Goal: Information Seeking & Learning: Learn about a topic

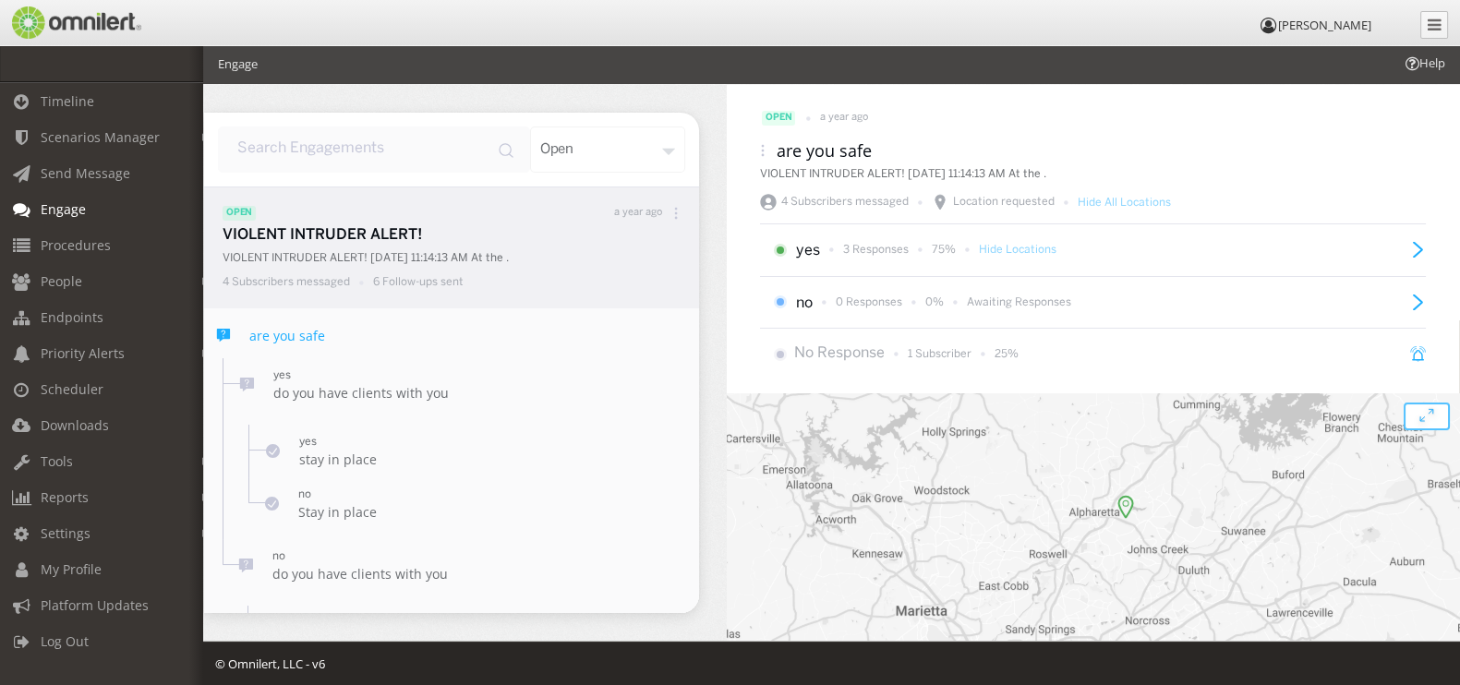
click at [83, 205] on span "Engage" at bounding box center [63, 209] width 45 height 18
click at [104, 130] on span "Scenarios Manager" at bounding box center [100, 137] width 119 height 18
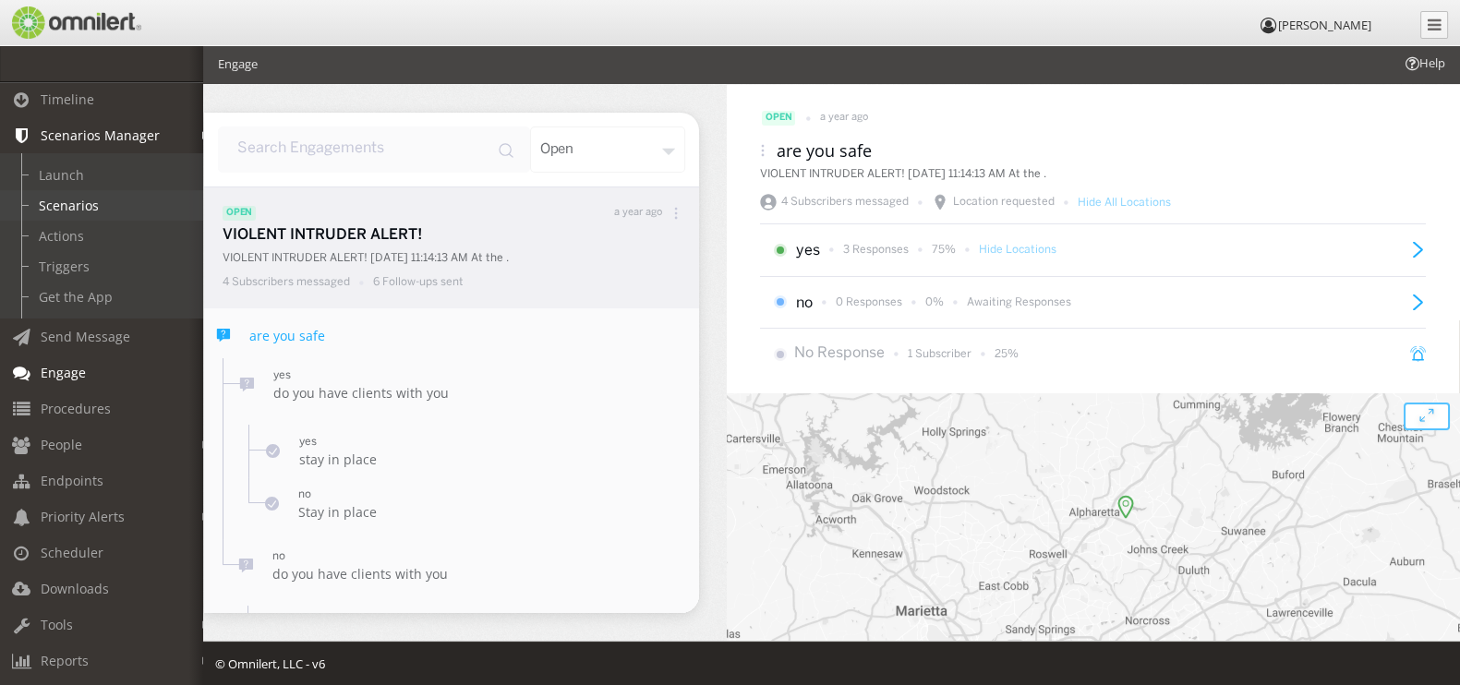
click at [84, 205] on link "Scenarios" at bounding box center [110, 205] width 220 height 30
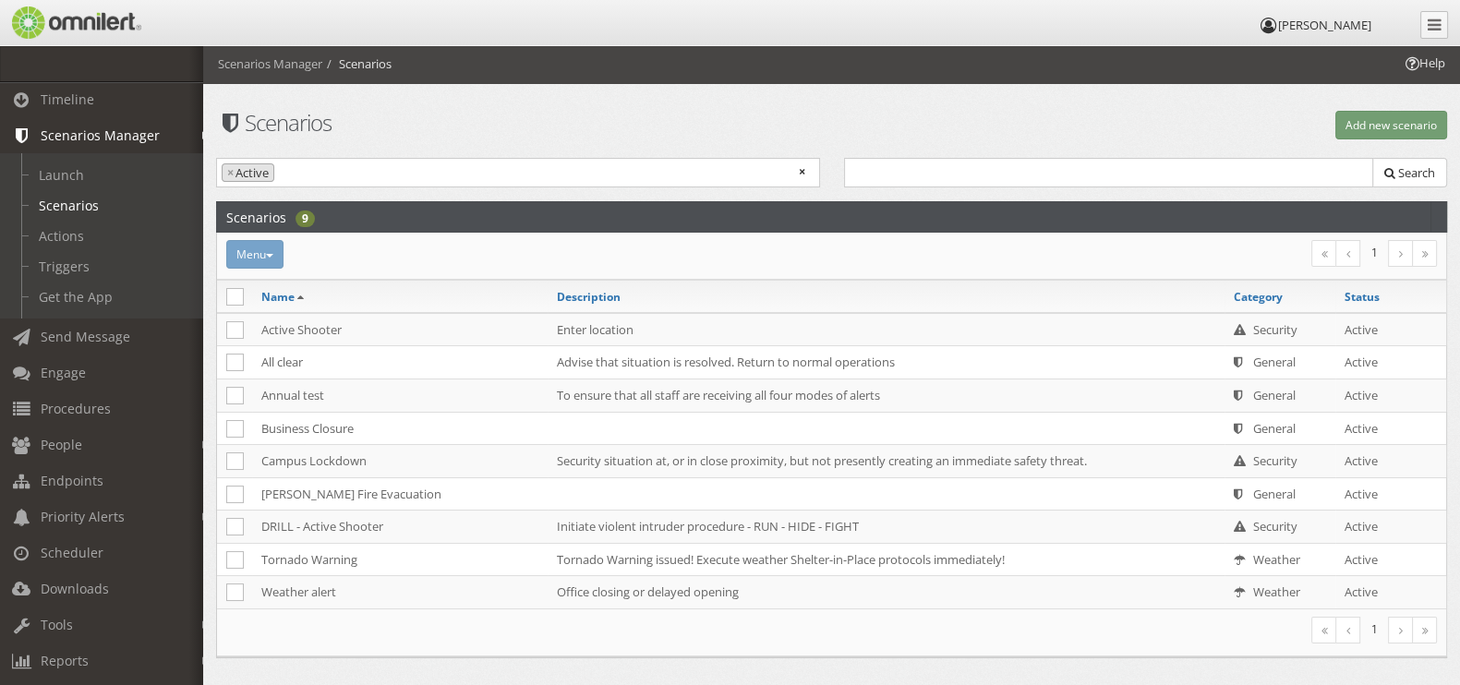
click at [267, 253] on div "Menu Activate Inactivate [GEOGRAPHIC_DATA]" at bounding box center [625, 254] width 823 height 29
click at [236, 297] on icon at bounding box center [235, 297] width 18 height 18
checkbox input "true"
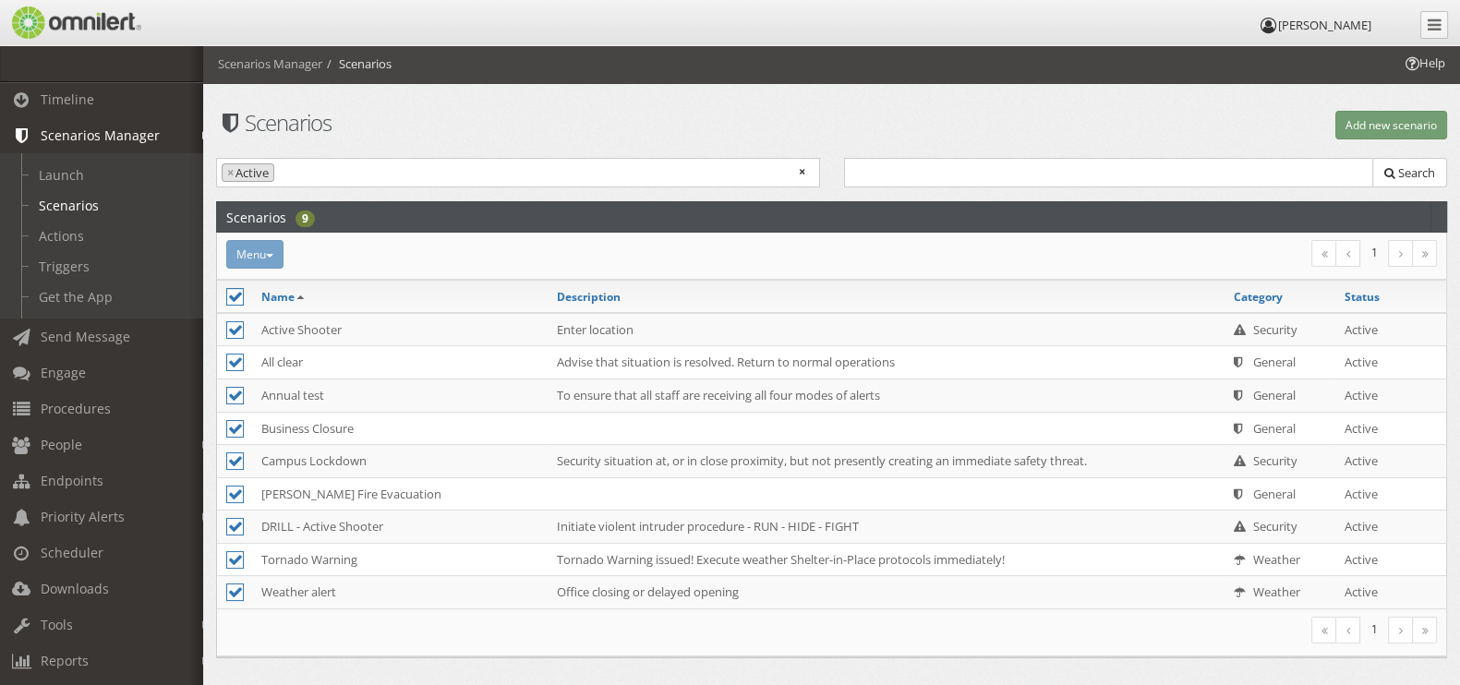
checkbox input "true"
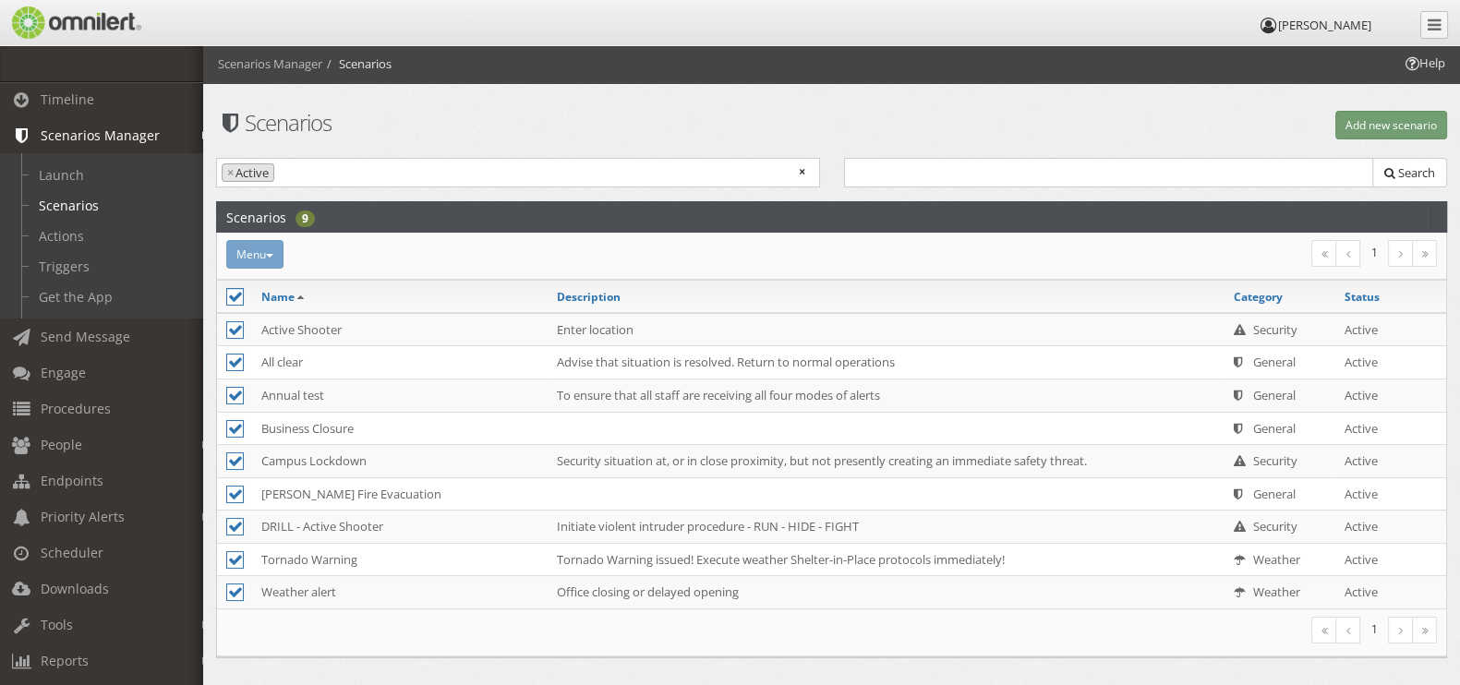
checkbox input "true"
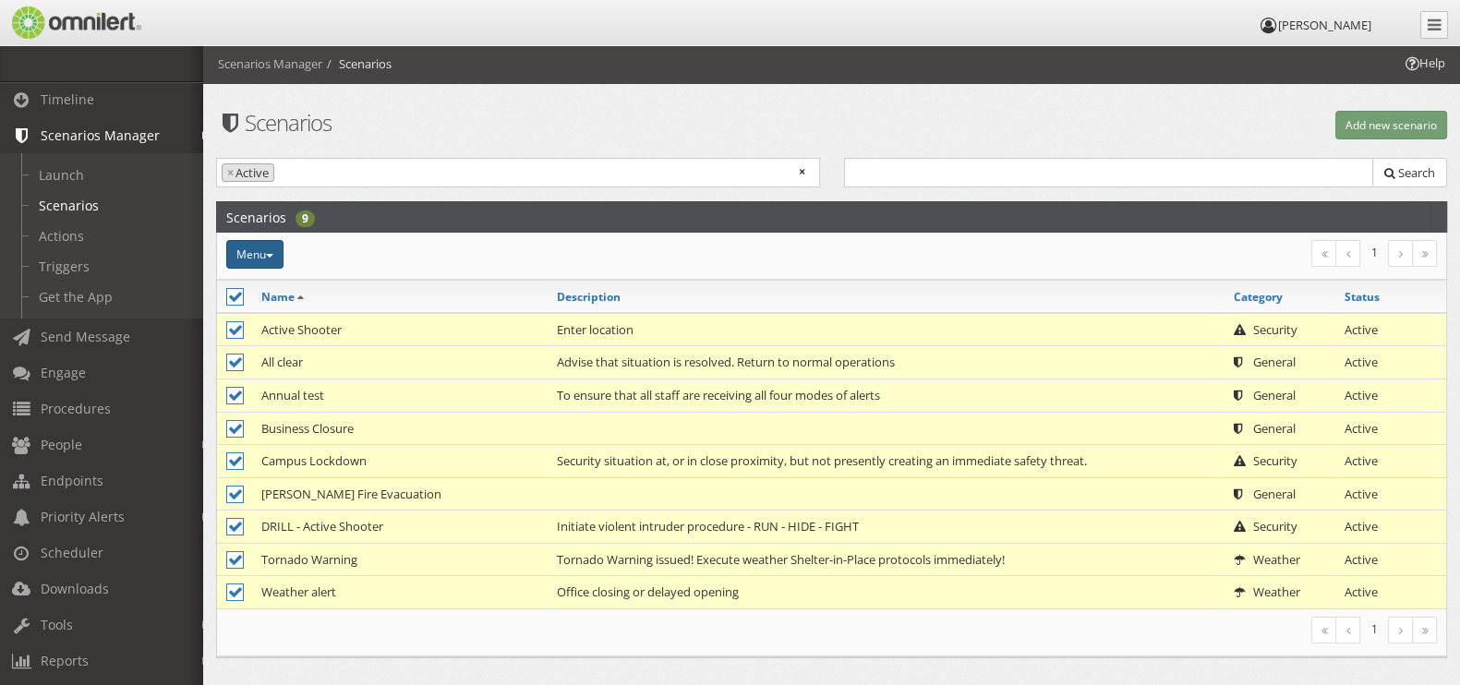
click at [269, 248] on button "Menu" at bounding box center [254, 254] width 57 height 29
click at [556, 428] on td at bounding box center [886, 428] width 677 height 33
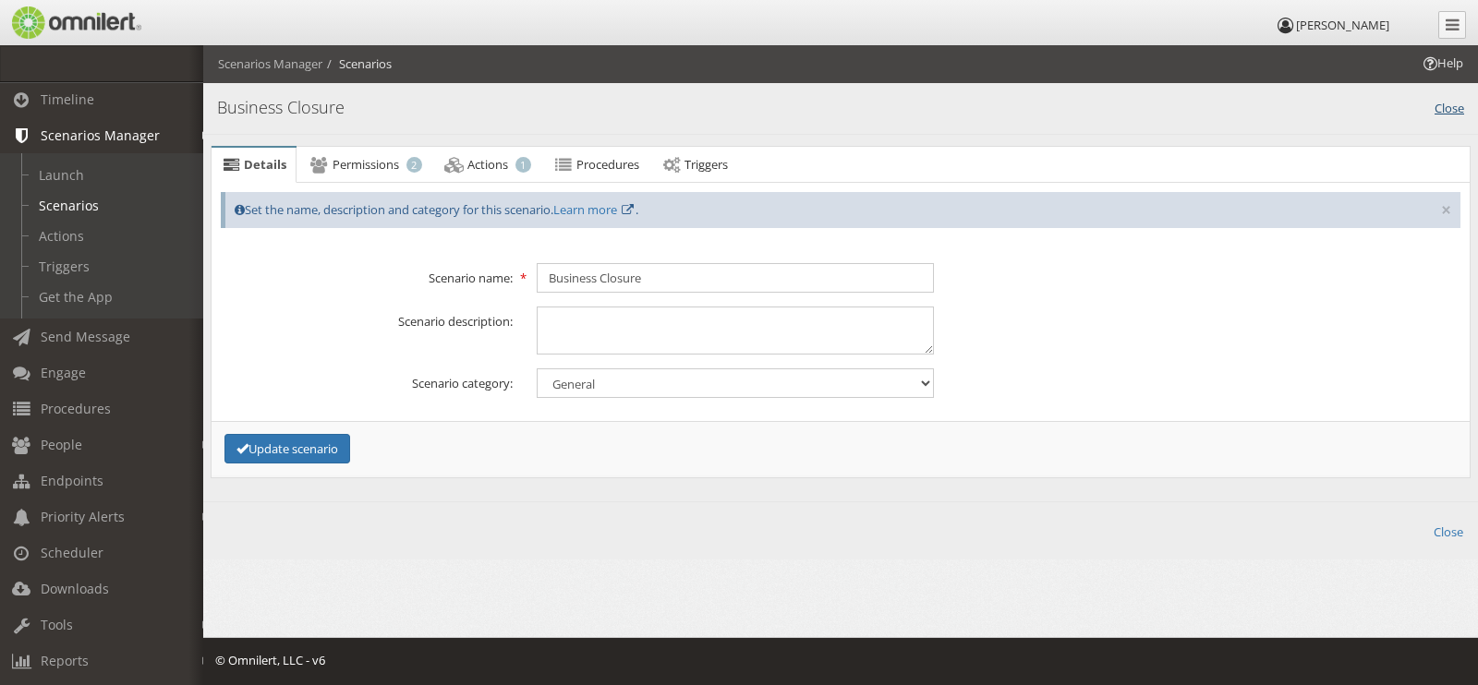
click at [1450, 105] on link "Close" at bounding box center [1450, 106] width 30 height 21
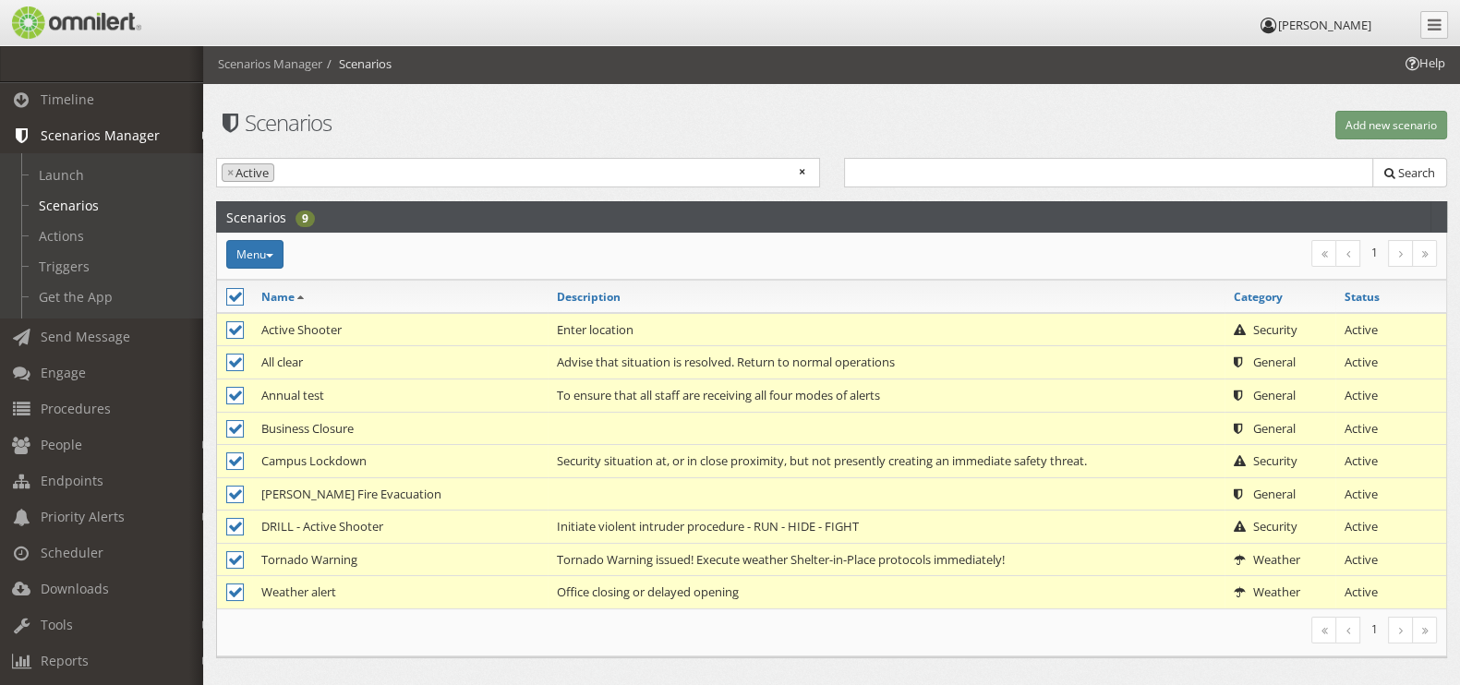
click at [655, 364] on td "Advise that situation is resolved. Return to normal operations" at bounding box center [886, 362] width 677 height 33
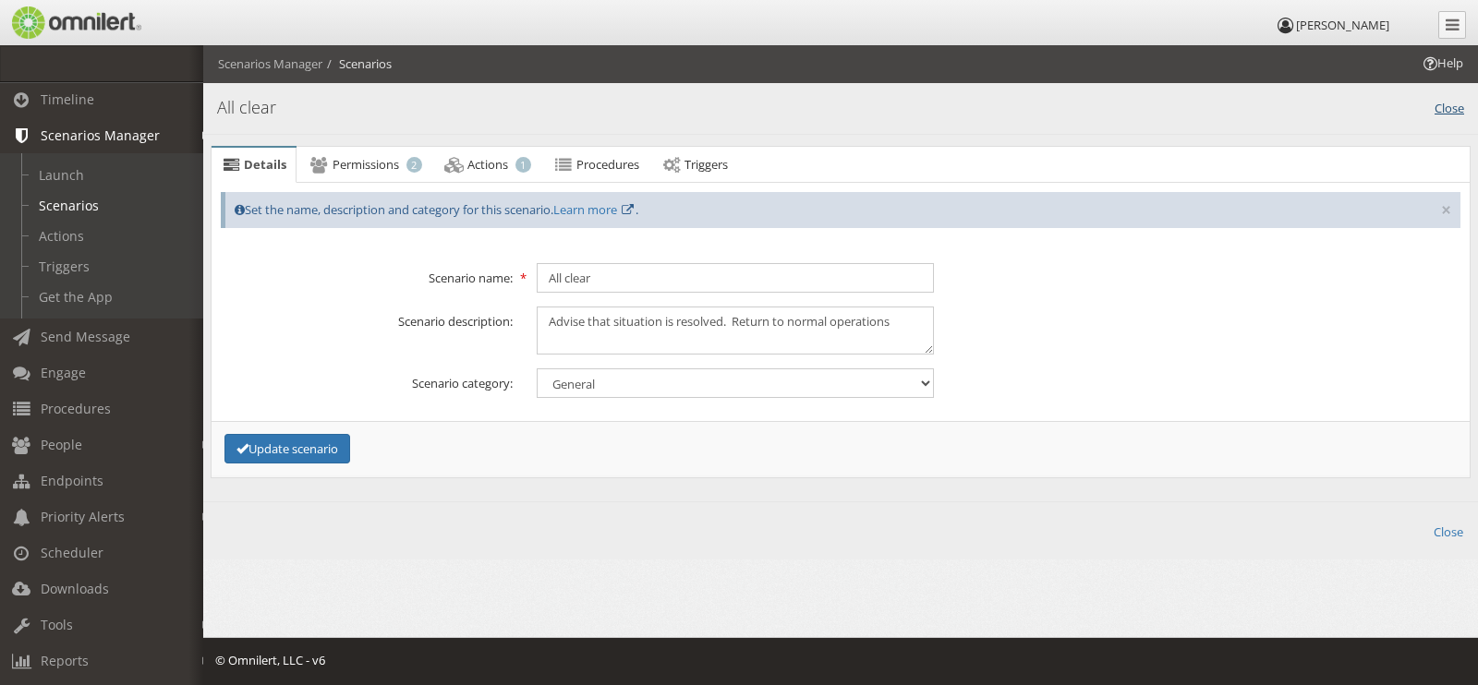
click at [1457, 103] on link "Close" at bounding box center [1450, 106] width 30 height 21
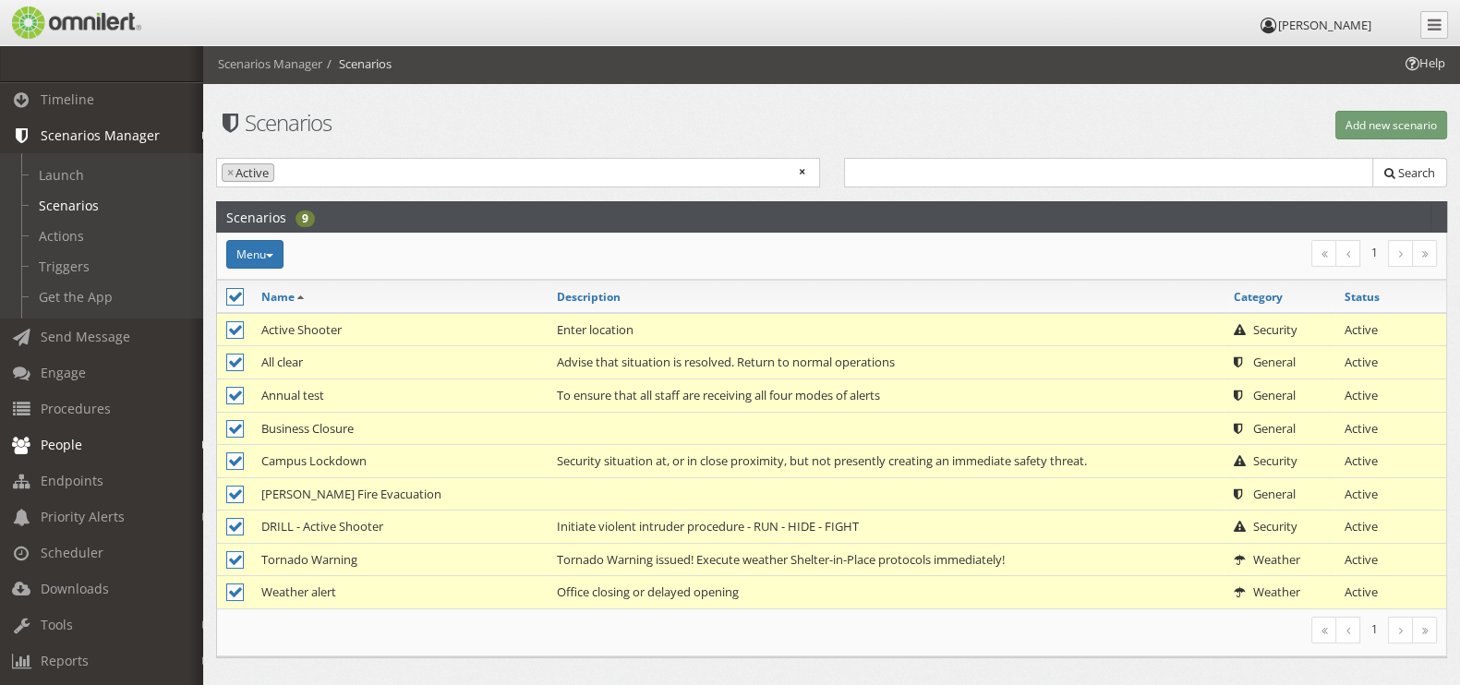
click at [101, 455] on link "People" at bounding box center [110, 445] width 220 height 36
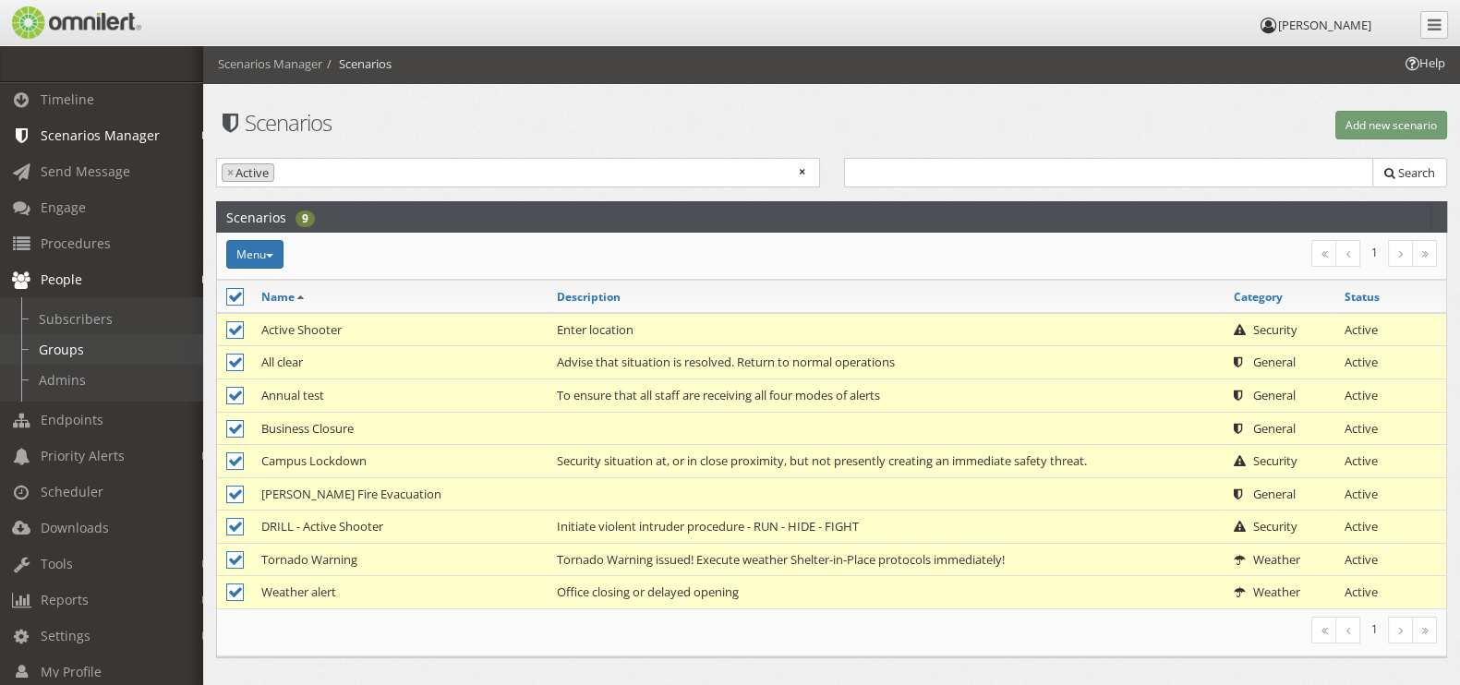
click at [100, 358] on link "Groups" at bounding box center [110, 349] width 220 height 30
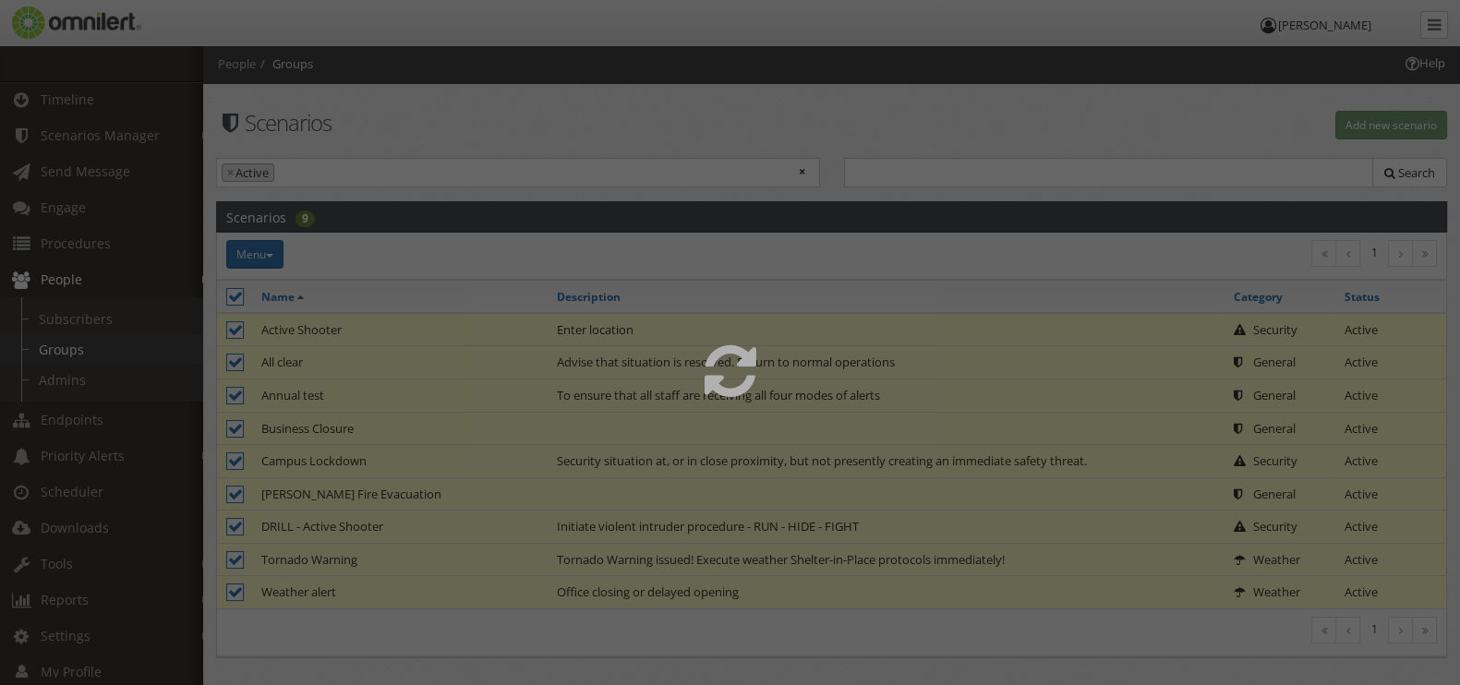
select select
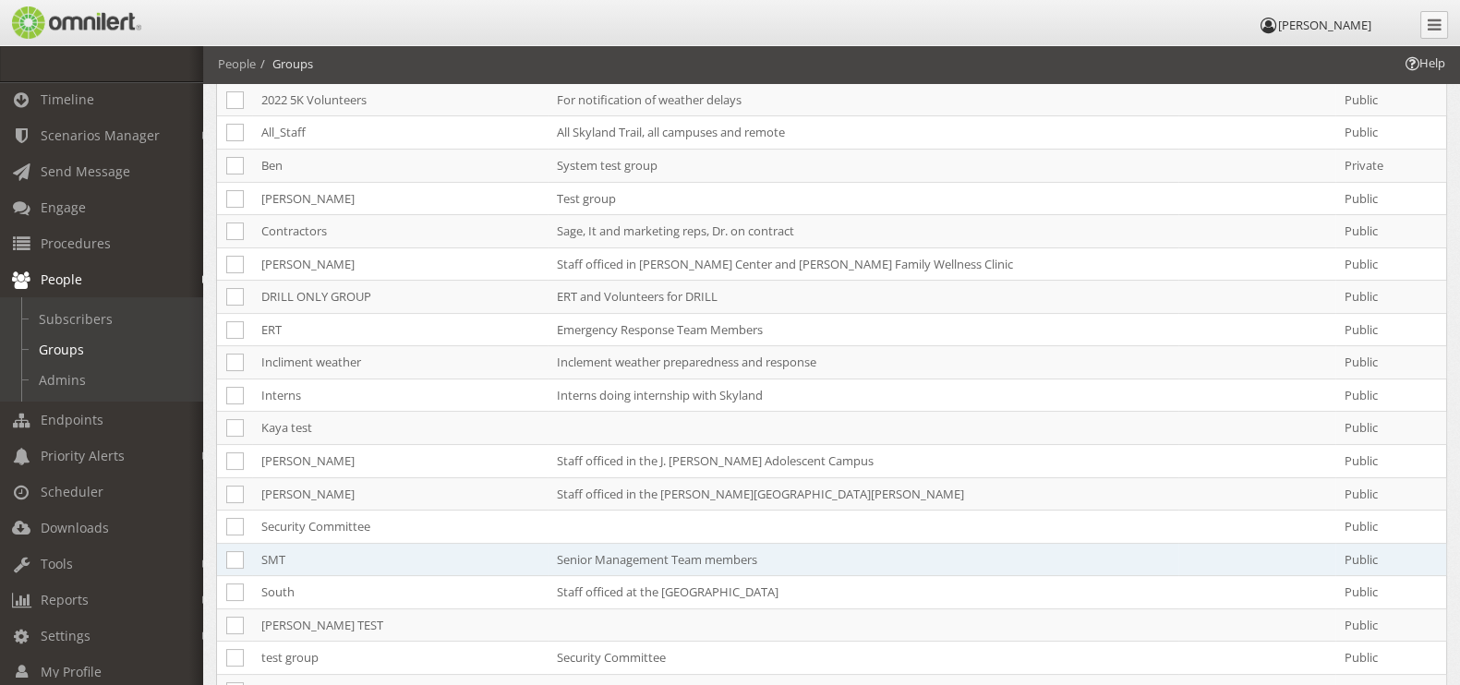
scroll to position [346, 0]
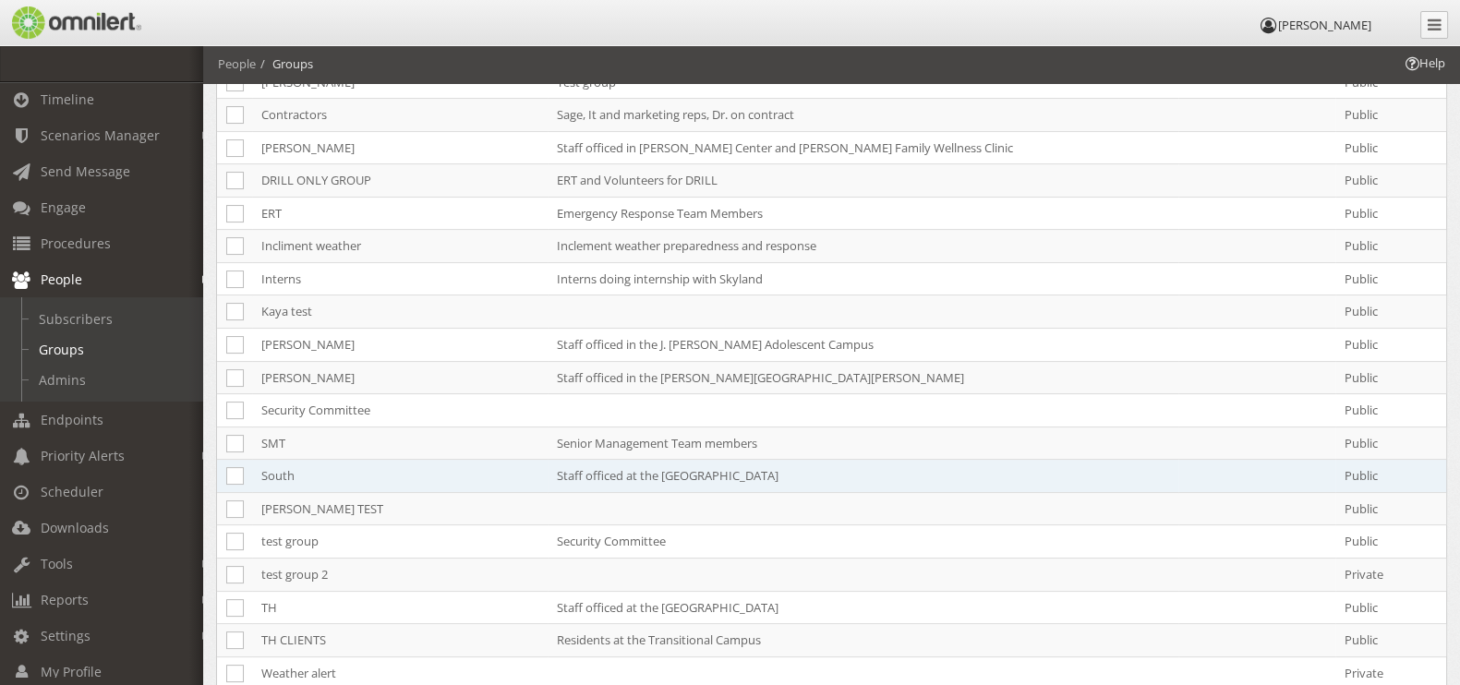
click at [298, 475] on td "South" at bounding box center [400, 476] width 296 height 33
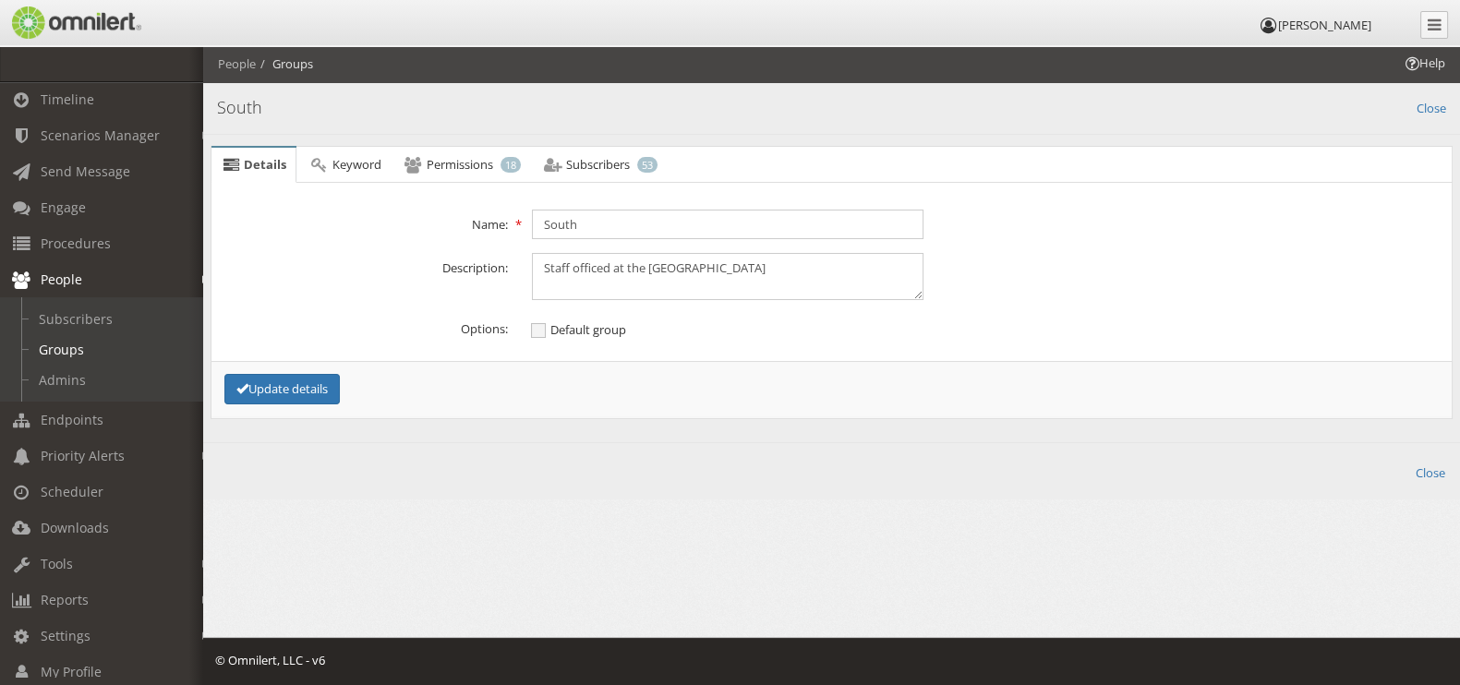
scroll to position [0, 0]
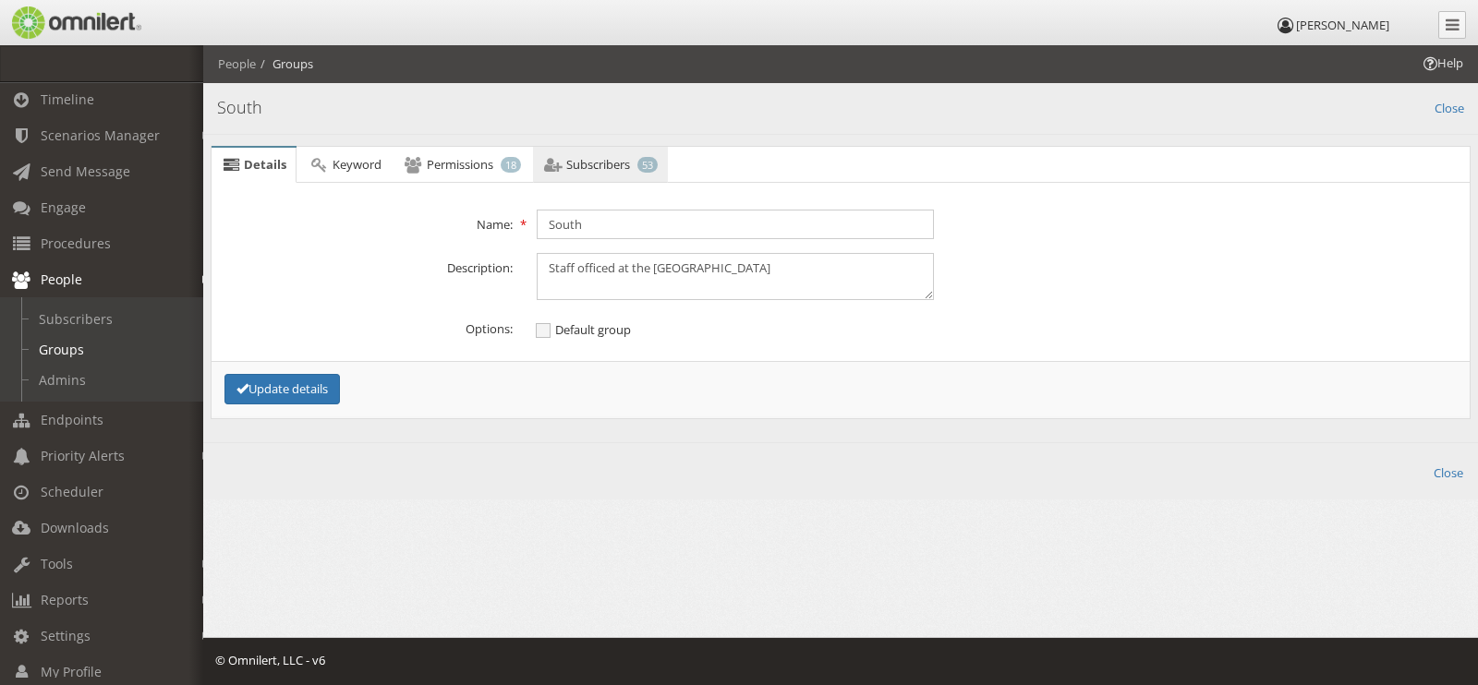
click at [600, 163] on span "Subscribers" at bounding box center [598, 164] width 64 height 17
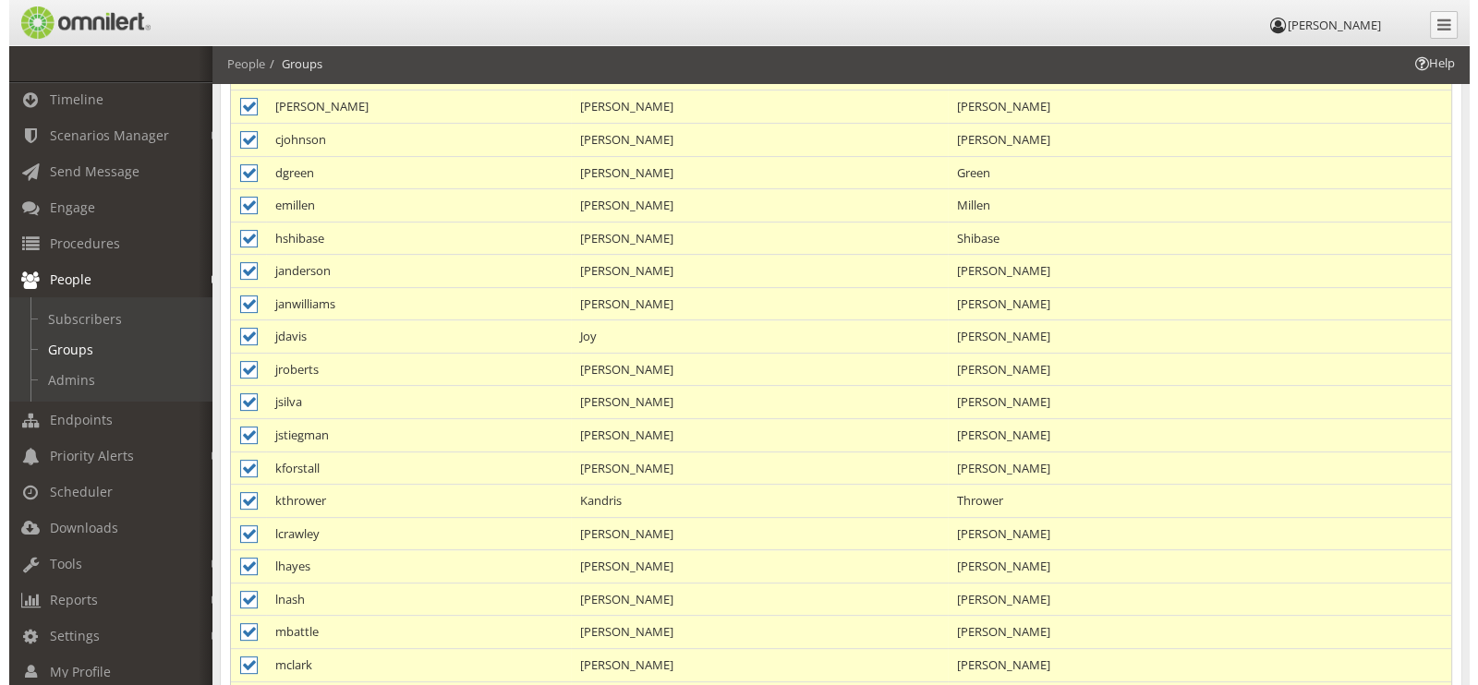
scroll to position [745, 0]
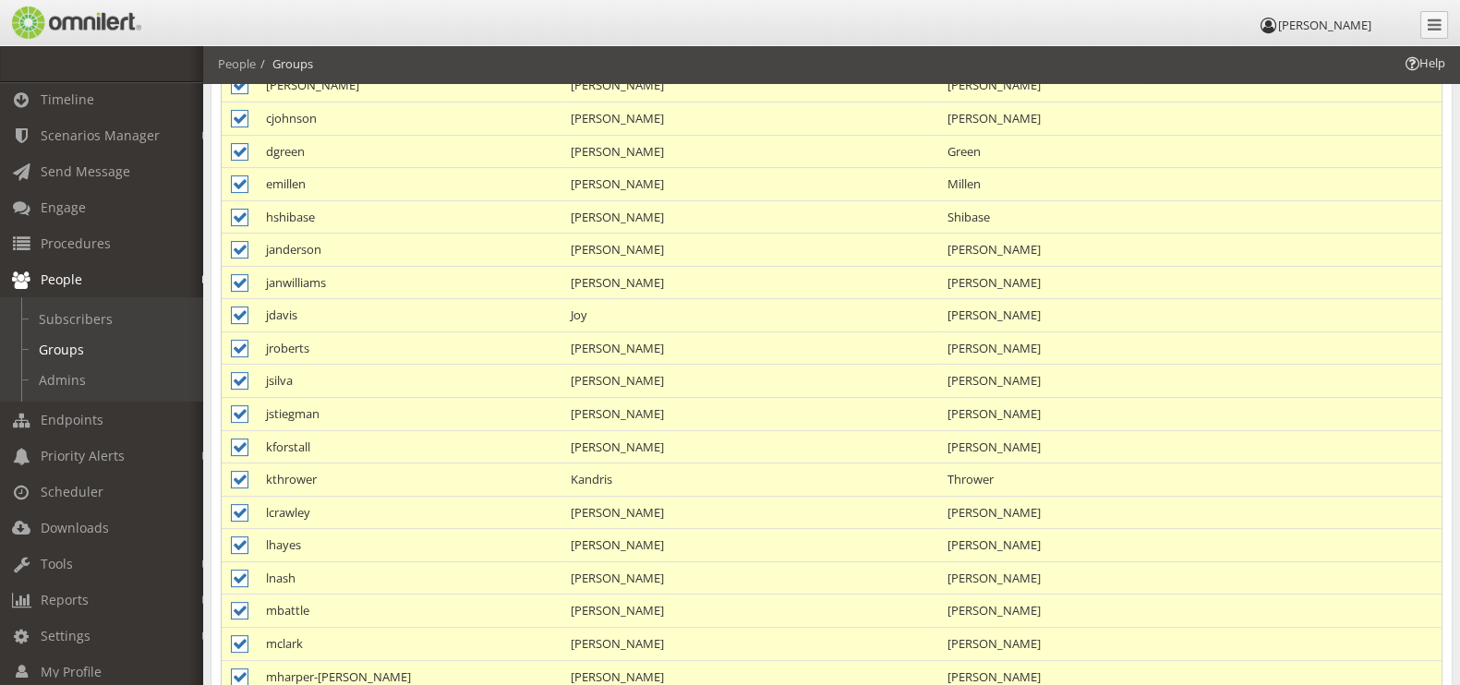
click at [676, 565] on td "[PERSON_NAME]" at bounding box center [750, 578] width 377 height 33
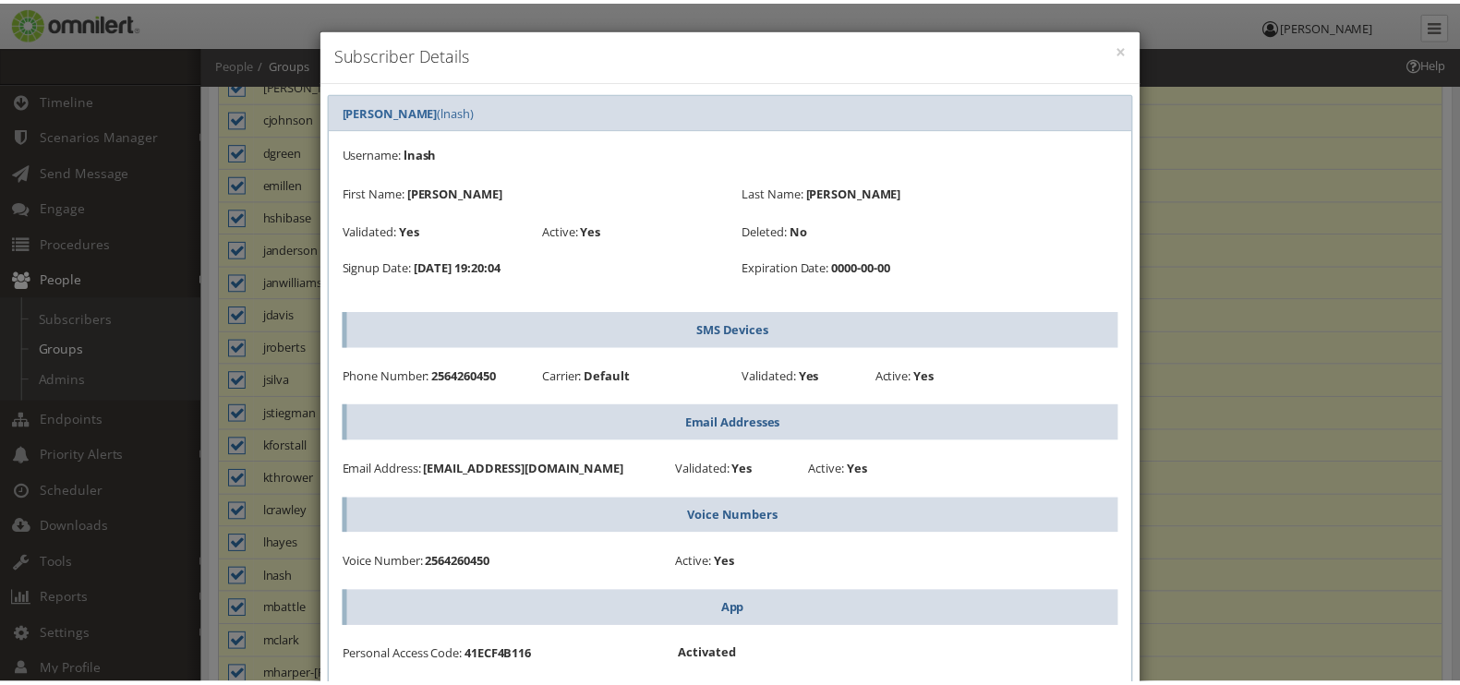
scroll to position [230, 0]
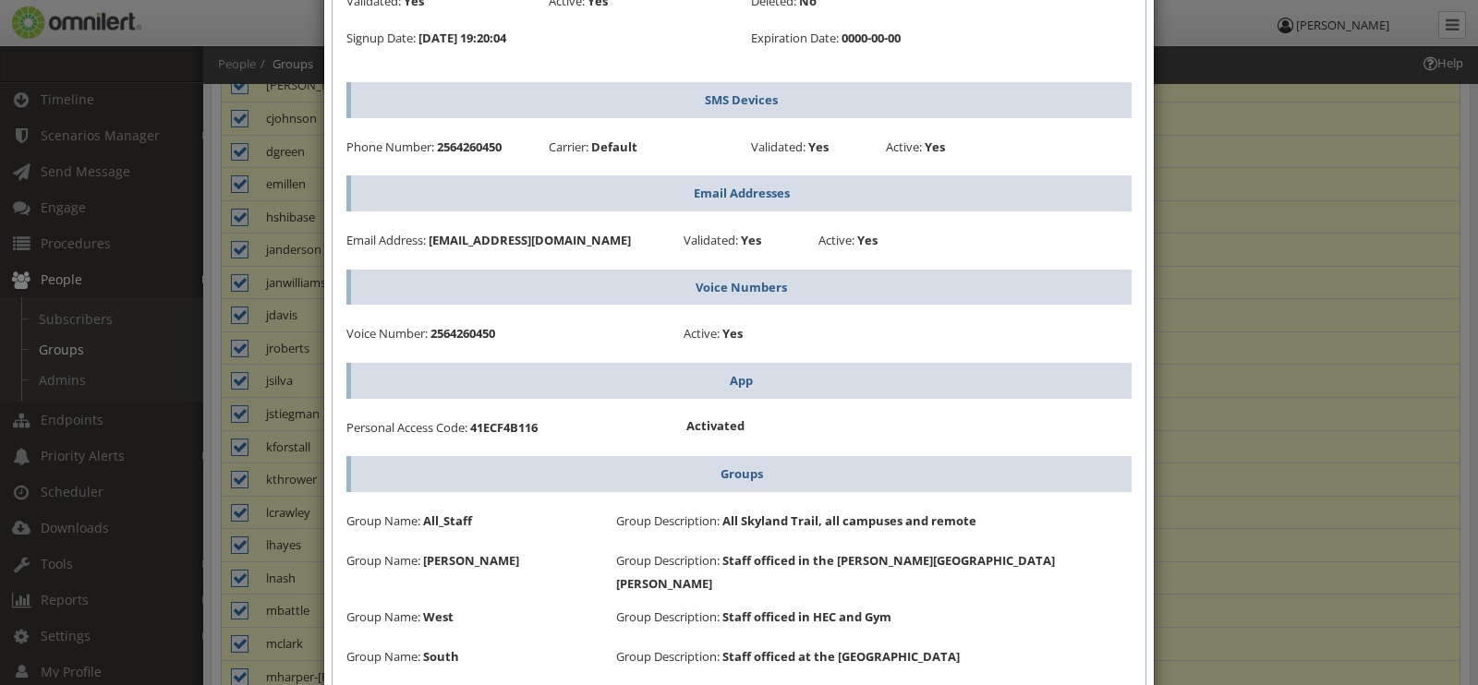
click at [1210, 524] on div "× Subscriber Details [PERSON_NAME] (lnash) Username: lnash First Name: [PERSON_…" at bounding box center [739, 342] width 1478 height 685
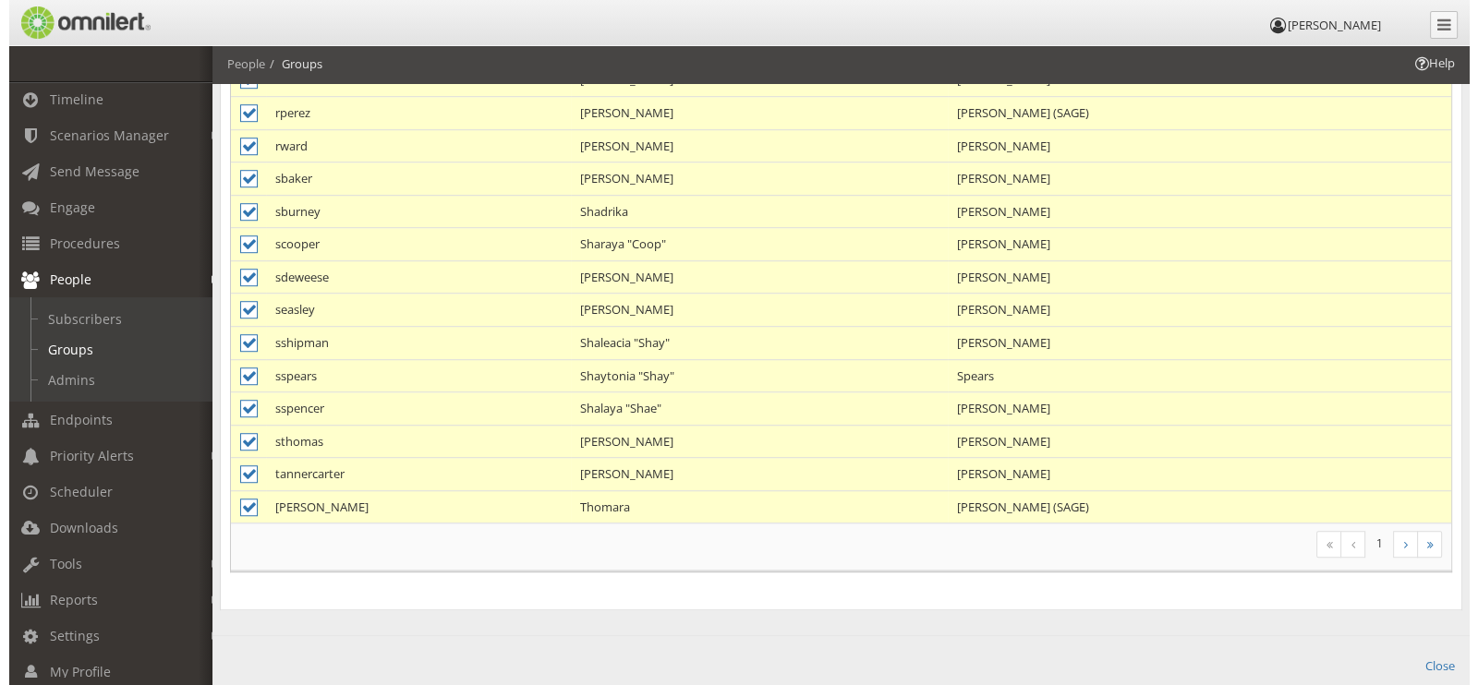
scroll to position [1523, 0]
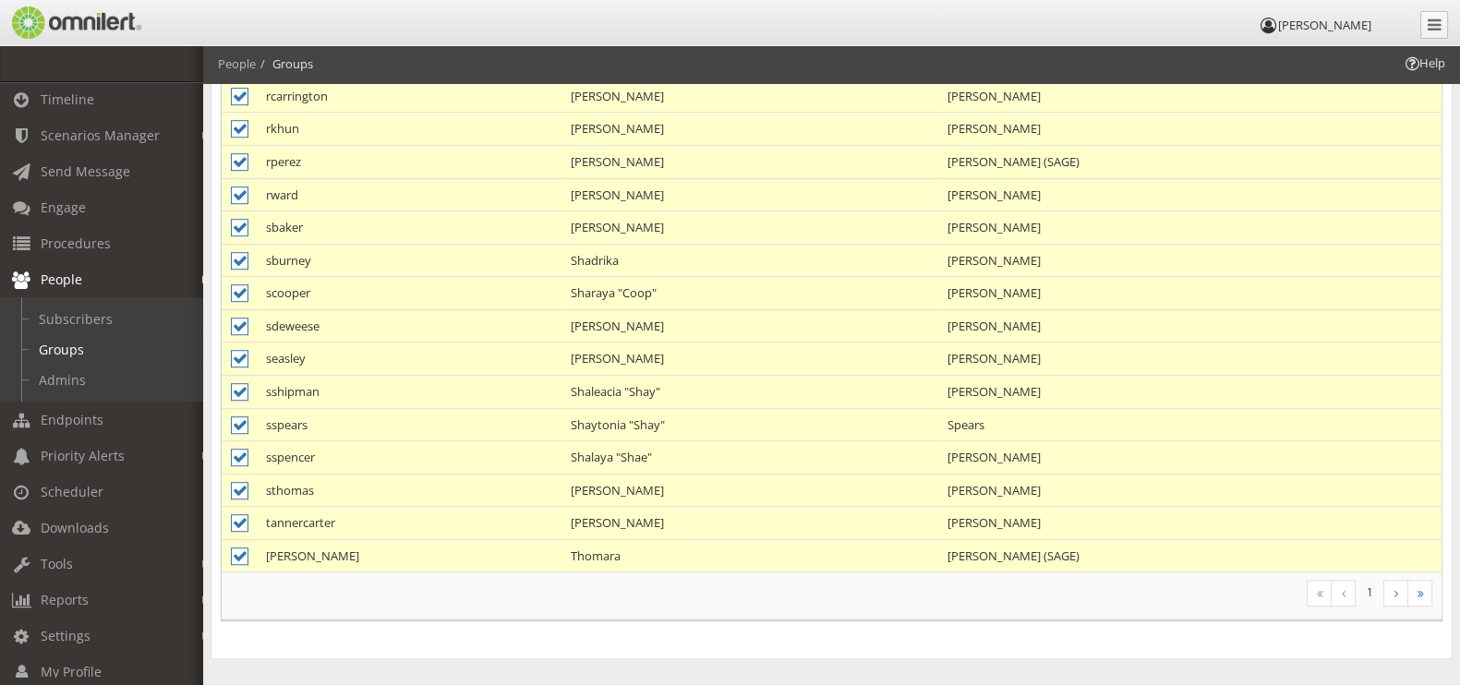
click at [612, 544] on td "Thomara" at bounding box center [750, 555] width 377 height 32
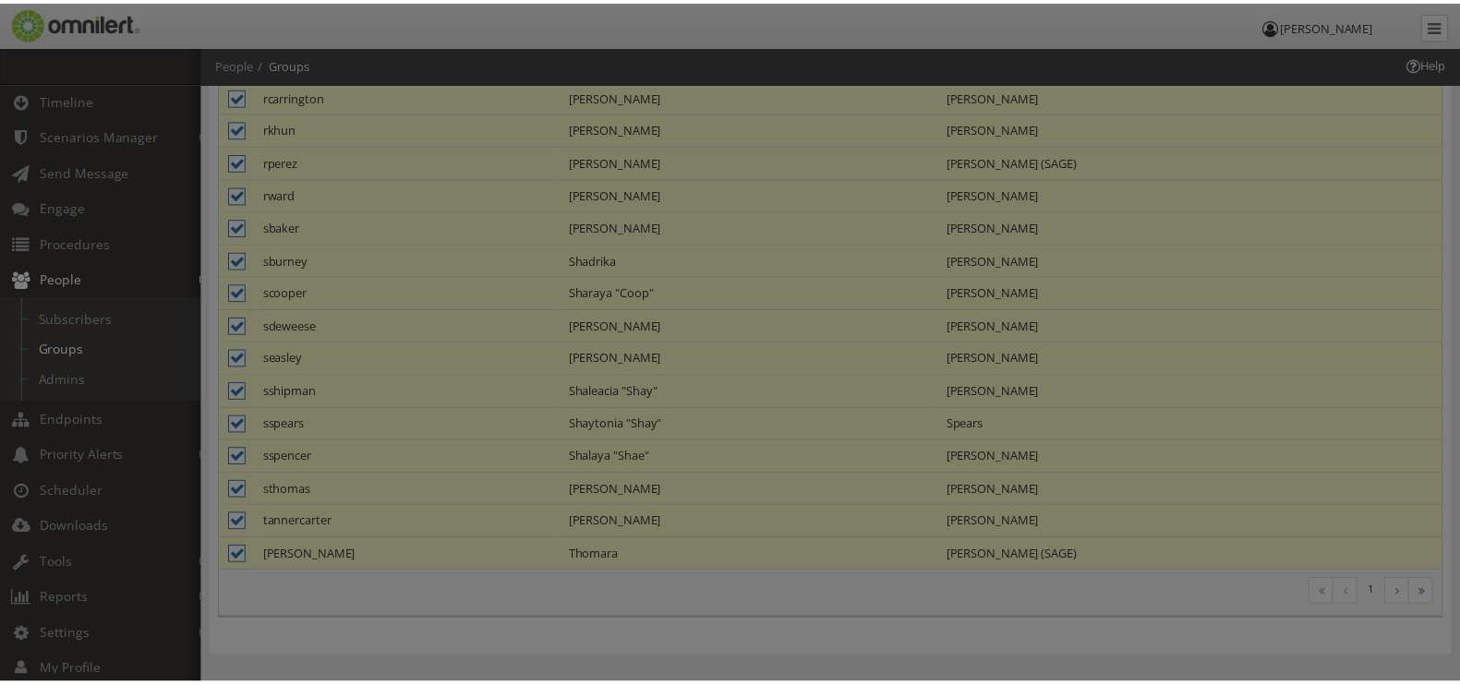
scroll to position [0, 0]
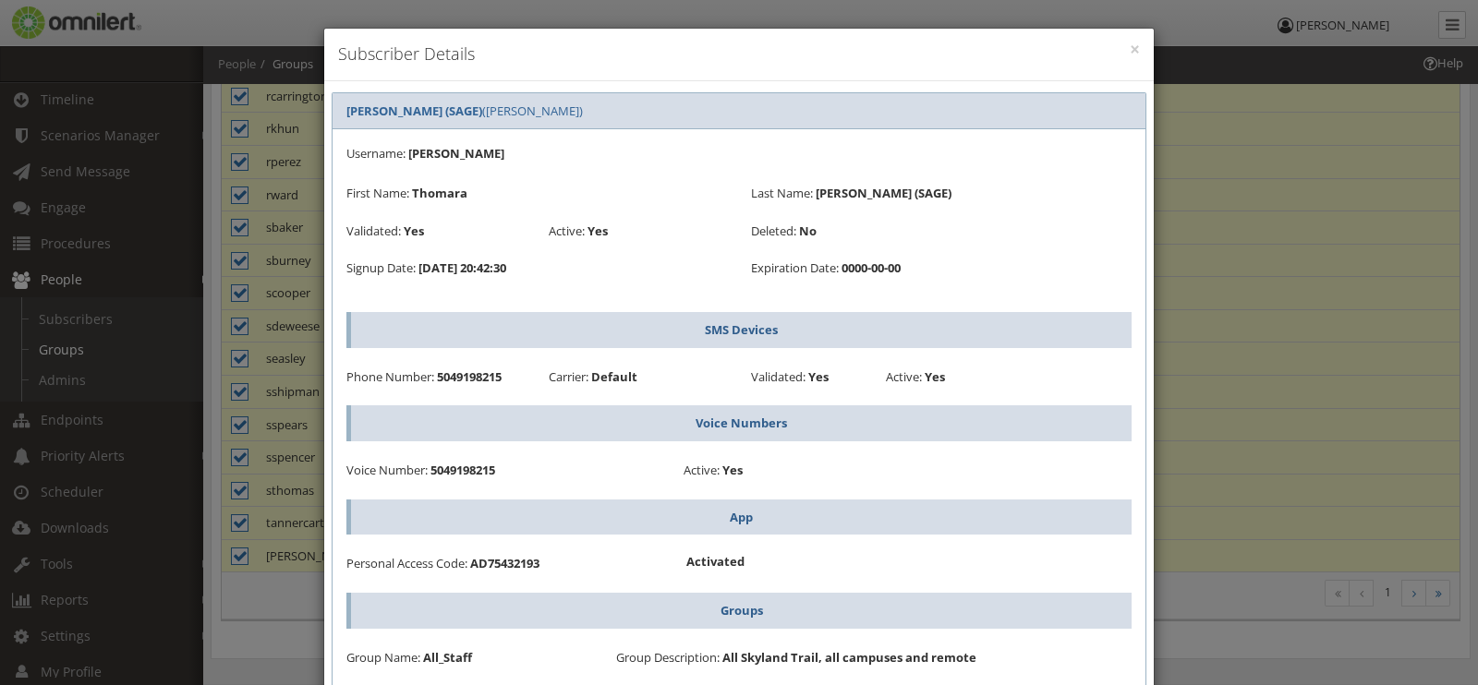
click at [1340, 325] on div "× Subscriber Details [PERSON_NAME] (SAGE) ([PERSON_NAME]) Username: [PERSON_NAM…" at bounding box center [739, 342] width 1478 height 685
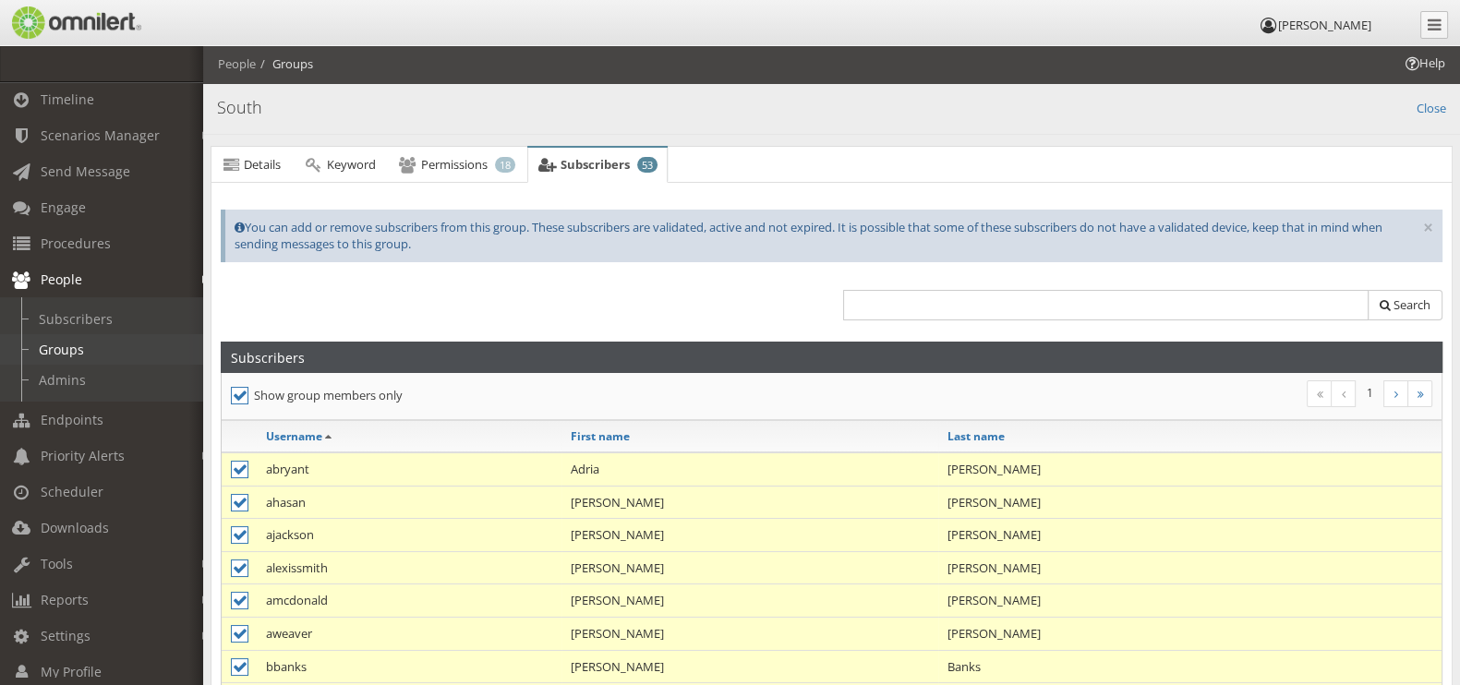
click at [72, 356] on link "Groups" at bounding box center [110, 349] width 220 height 30
click at [1430, 104] on link "Close" at bounding box center [1432, 106] width 30 height 21
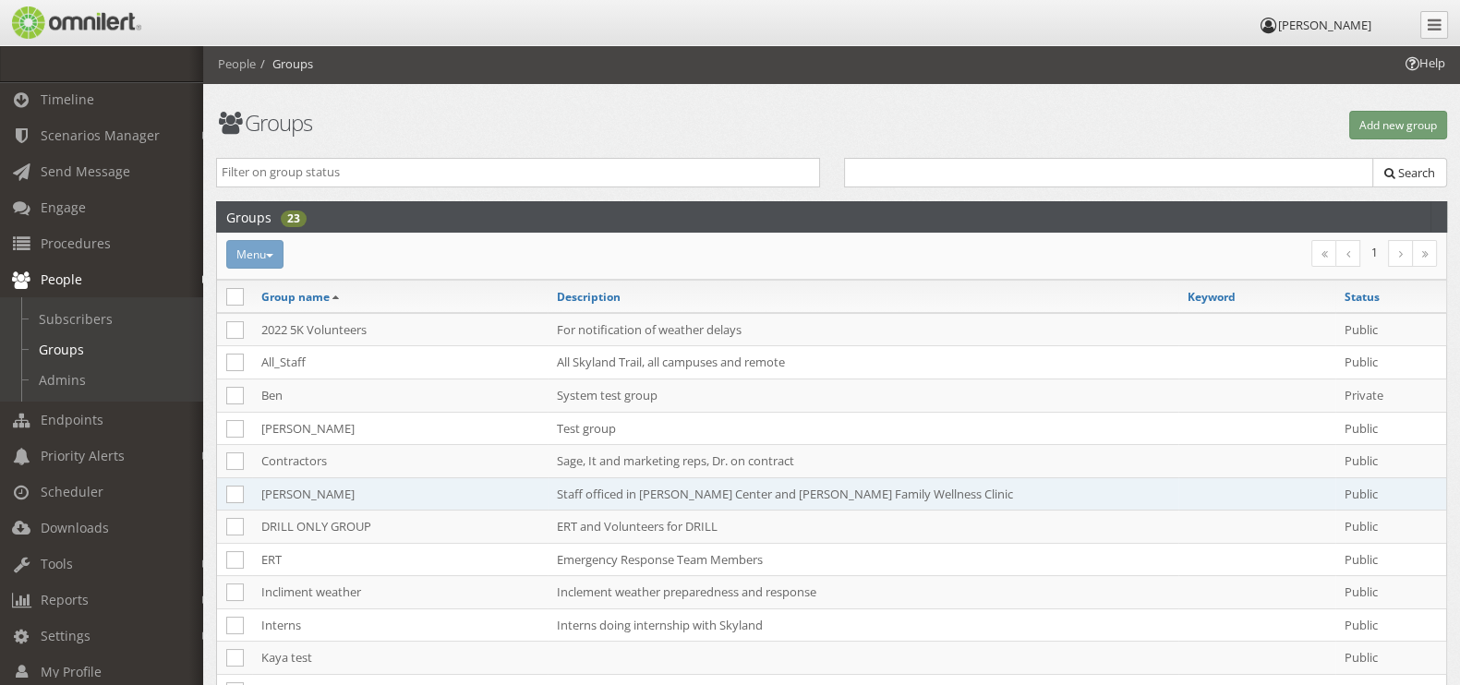
click at [700, 489] on td "Staff officed in [PERSON_NAME] Center and [PERSON_NAME] Family Wellness Clinic" at bounding box center [863, 494] width 631 height 33
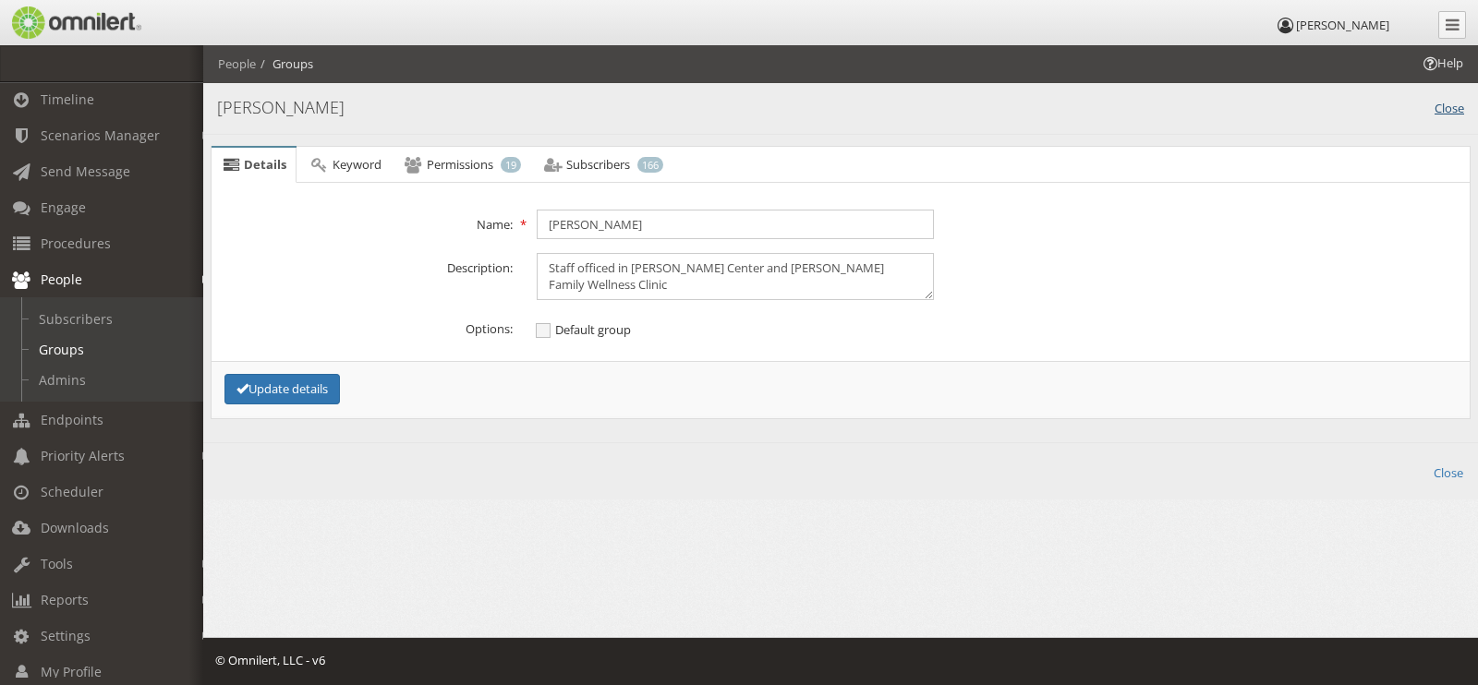
click at [1456, 103] on link "Close" at bounding box center [1450, 106] width 30 height 21
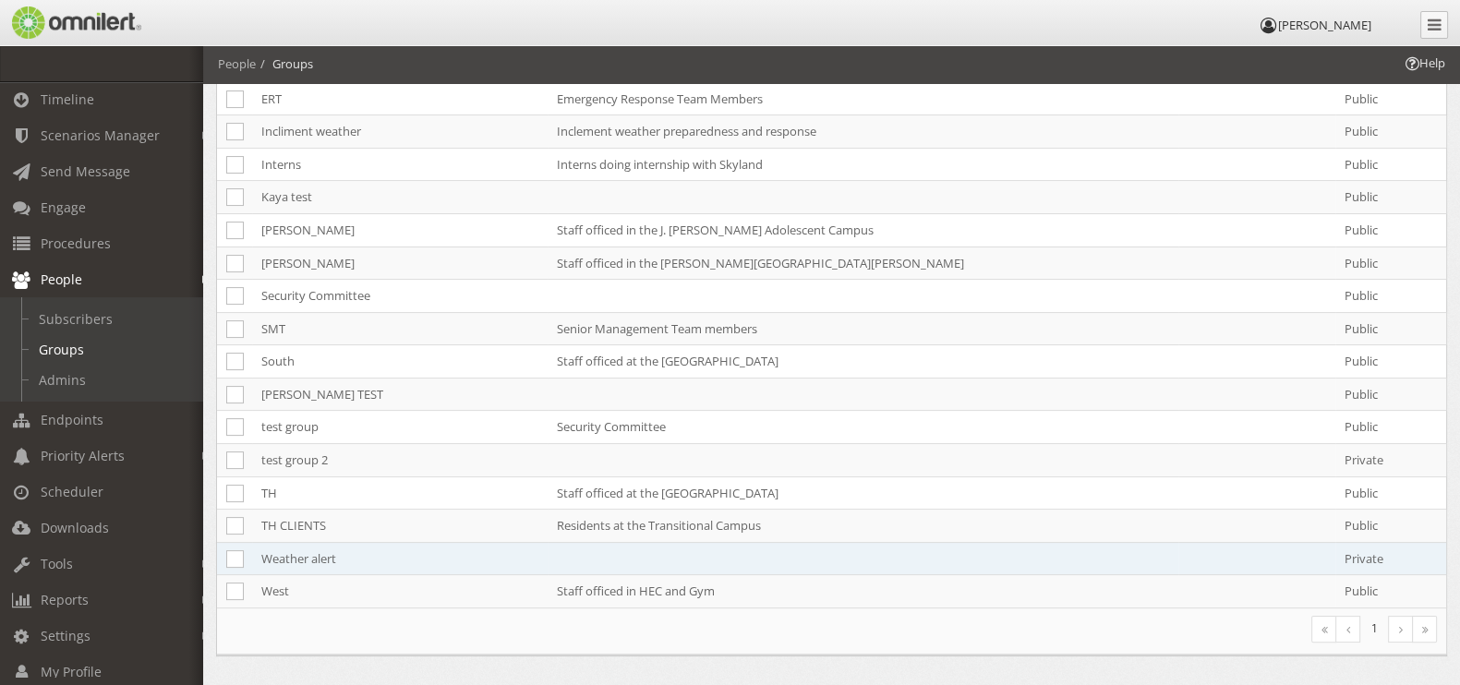
scroll to position [511, 0]
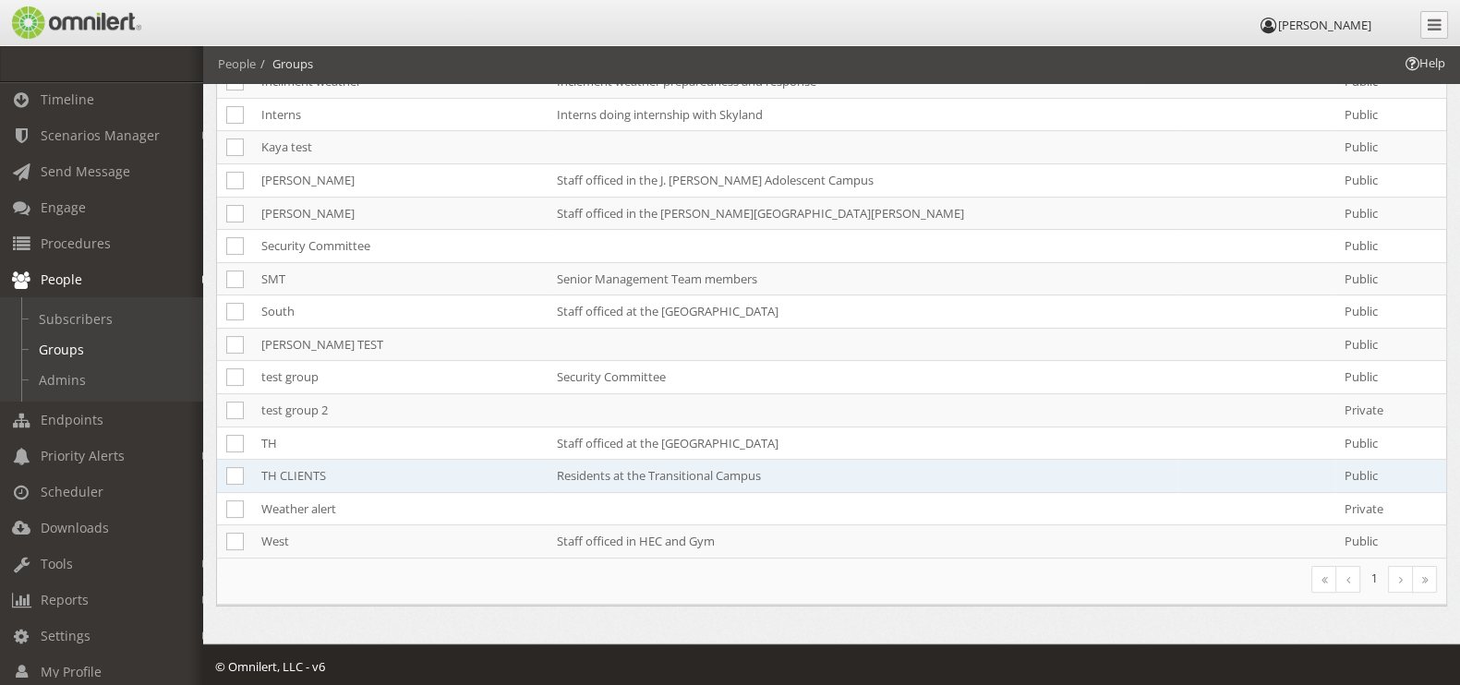
click at [590, 470] on td "Residents at the Transitional Campus" at bounding box center [863, 476] width 631 height 33
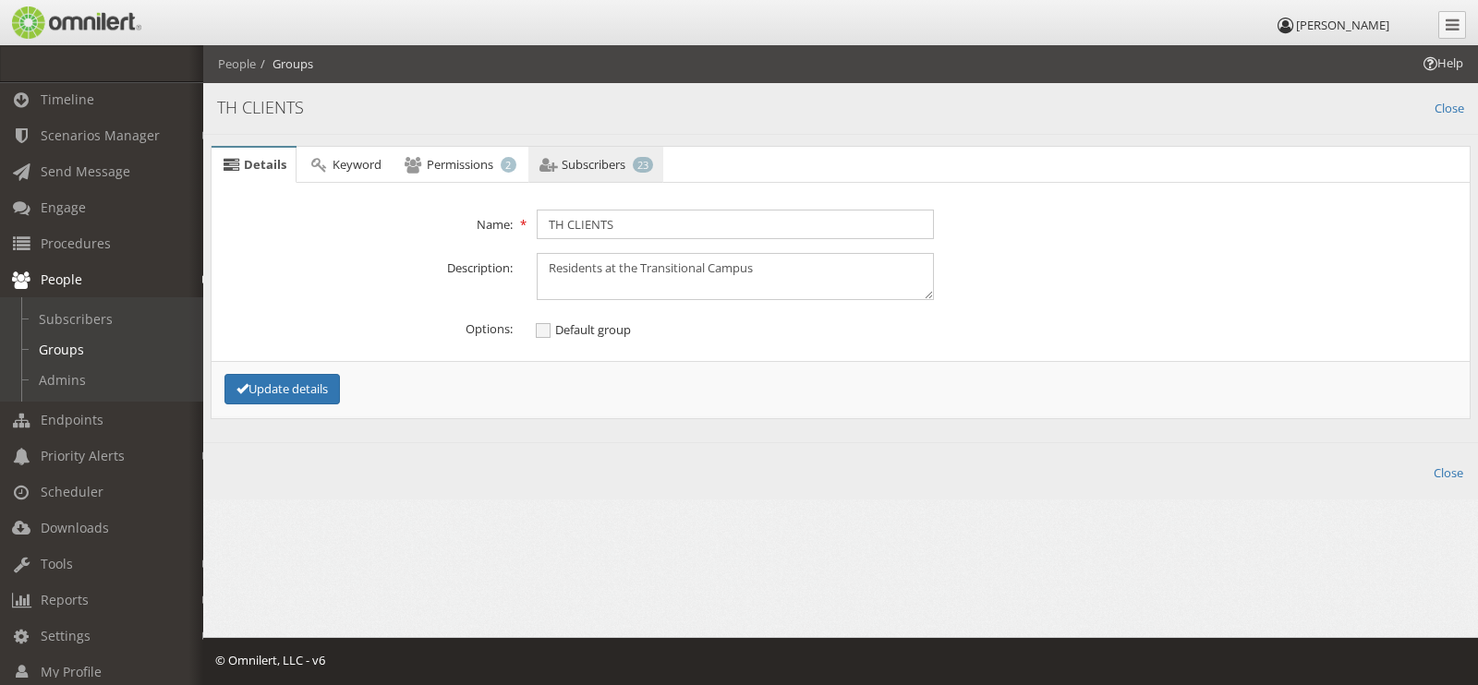
click at [633, 176] on link "Subscribers 23" at bounding box center [595, 165] width 135 height 37
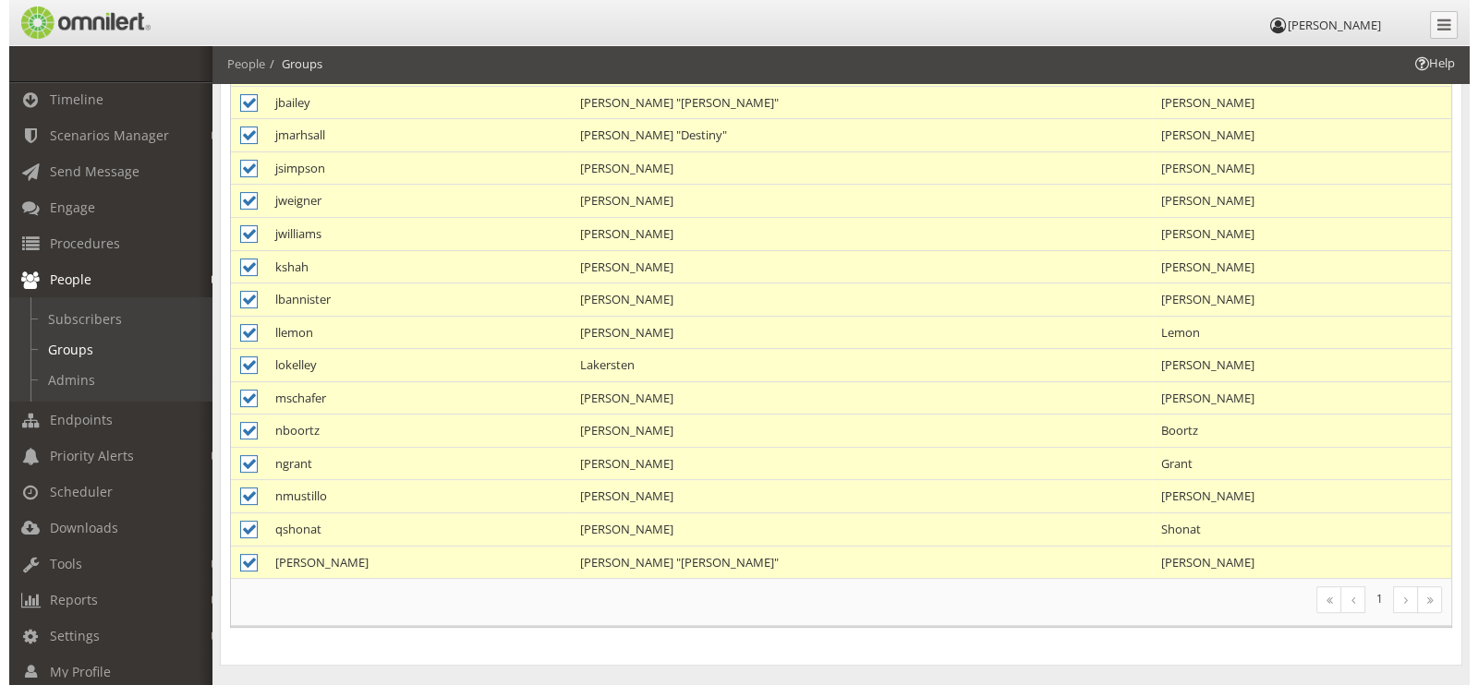
scroll to position [647, 0]
